Goal: Information Seeking & Learning: Learn about a topic

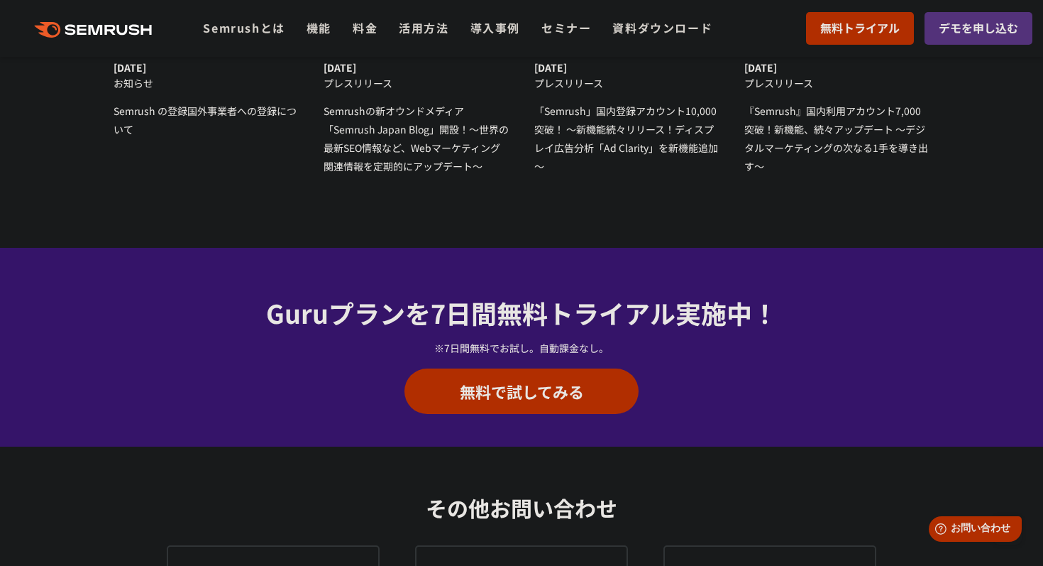
scroll to position [5046, 0]
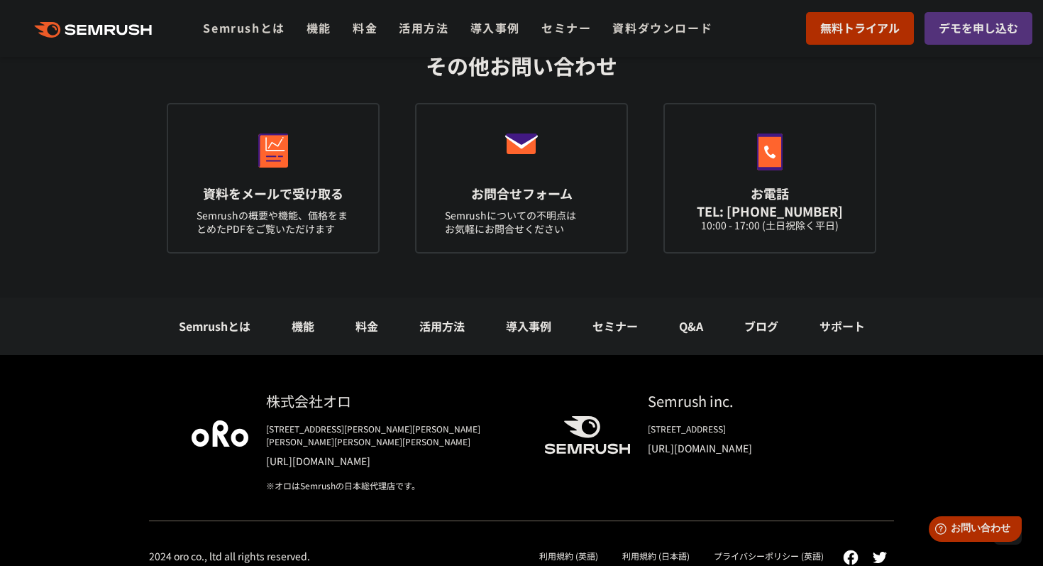
click at [179, 317] on link "Semrushとは" at bounding box center [215, 325] width 72 height 17
